Goal: Navigation & Orientation: Find specific page/section

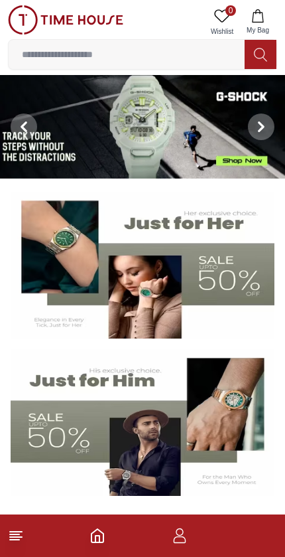
click at [178, 138] on img at bounding box center [142, 127] width 285 height 104
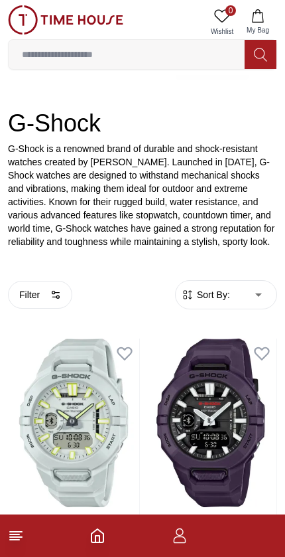
scroll to position [157, 0]
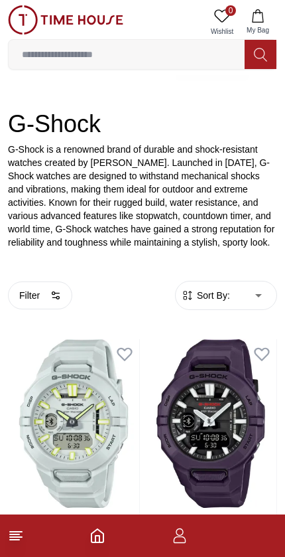
click at [183, 533] on icon "button" at bounding box center [179, 531] width 7 height 7
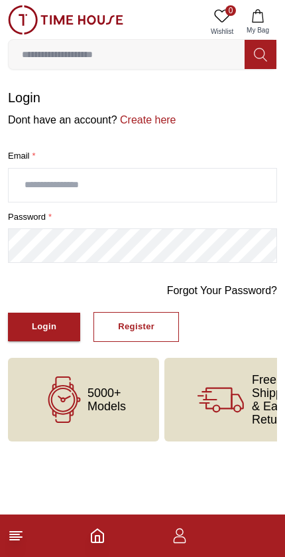
click at [50, 313] on button "Login" at bounding box center [44, 327] width 72 height 29
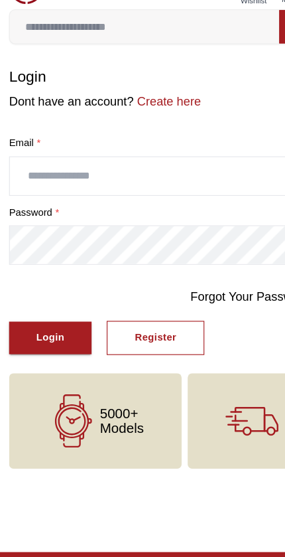
type input "*"
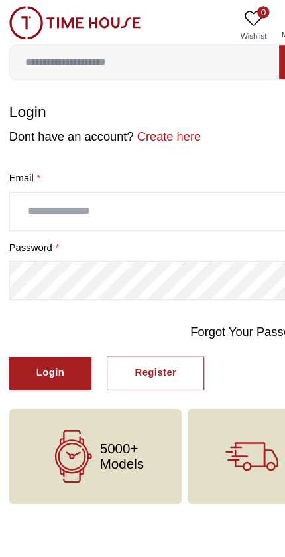
click at [24, 23] on img at bounding box center [66, 19] width 116 height 29
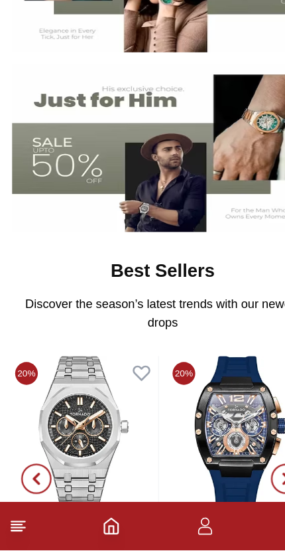
scroll to position [218, 0]
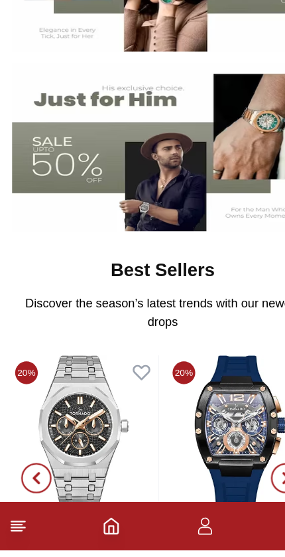
click at [96, 536] on polyline "Home" at bounding box center [98, 539] width 4 height 7
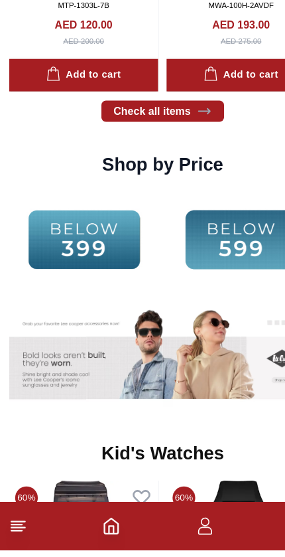
scroll to position [1755, 0]
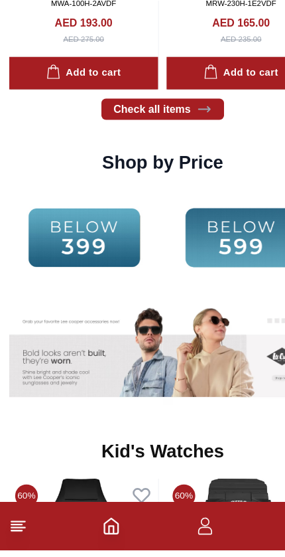
click at [21, 528] on icon at bounding box center [16, 536] width 16 height 16
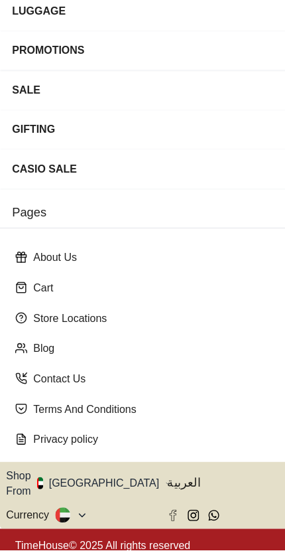
scroll to position [155, 0]
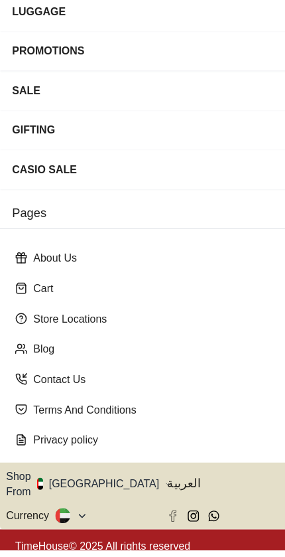
click at [145, 494] on icon "button" at bounding box center [147, 499] width 5 height 10
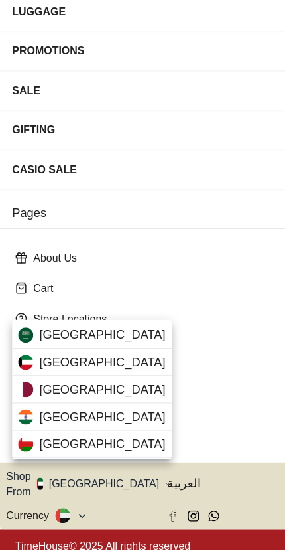
click at [113, 404] on div "[GEOGRAPHIC_DATA]" at bounding box center [81, 416] width 140 height 24
